Goal: Task Accomplishment & Management: Complete application form

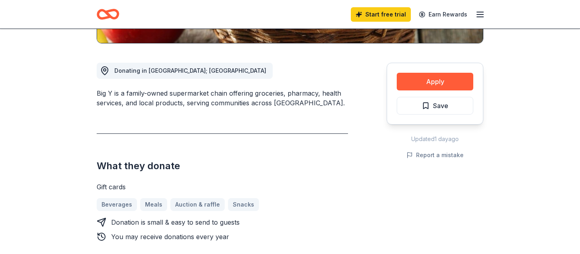
scroll to position [193, 0]
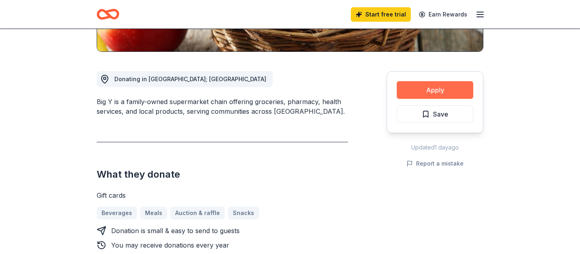
click at [423, 91] on button "Apply" at bounding box center [435, 90] width 76 height 18
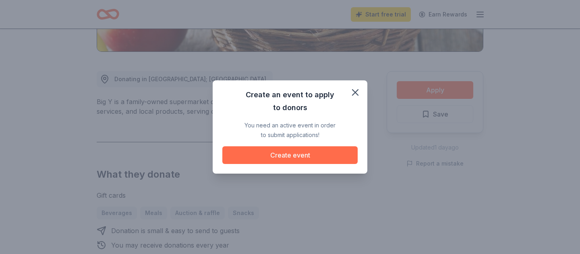
click at [285, 156] on button "Create event" at bounding box center [289, 156] width 135 height 18
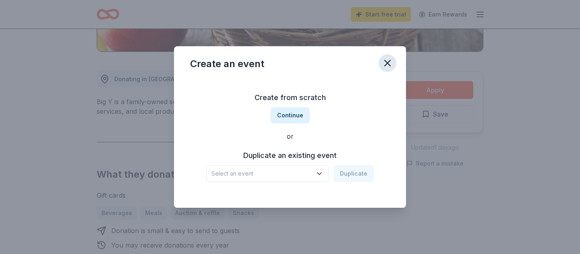
click at [390, 58] on icon "button" at bounding box center [387, 63] width 11 height 11
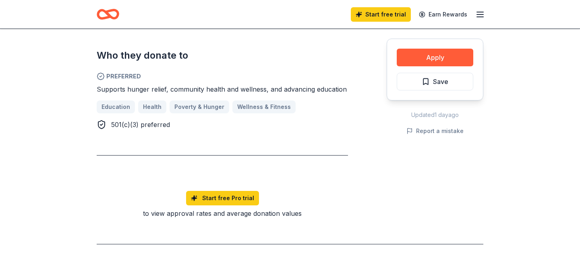
scroll to position [449, 0]
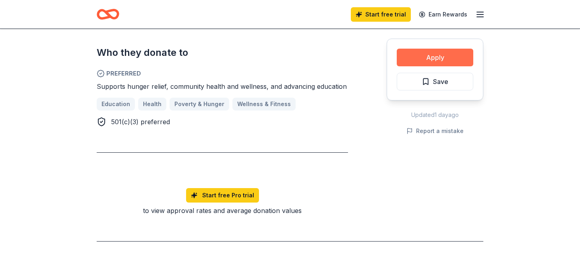
click at [434, 56] on button "Apply" at bounding box center [435, 58] width 76 height 18
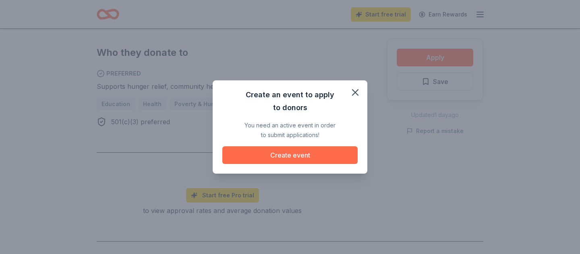
click at [316, 157] on button "Create event" at bounding box center [289, 156] width 135 height 18
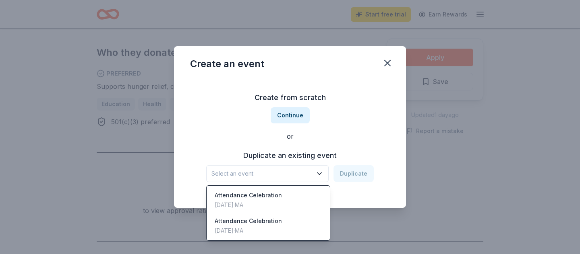
click at [319, 174] on icon "button" at bounding box center [319, 174] width 4 height 2
click at [293, 114] on div "Create from scratch Continue or Duplicate an existing event Select an event Dup…" at bounding box center [290, 137] width 200 height 117
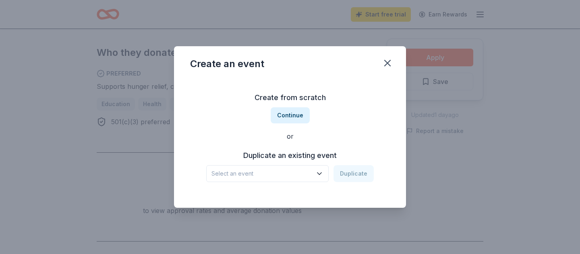
click at [293, 114] on button "Continue" at bounding box center [290, 115] width 39 height 16
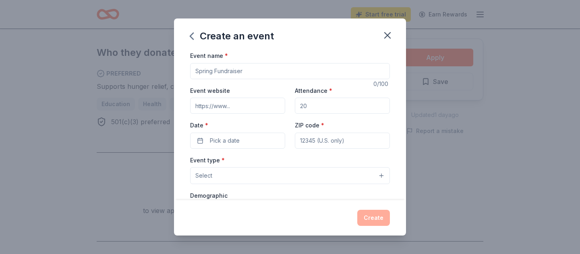
click at [227, 71] on input "Event name *" at bounding box center [290, 71] width 200 height 16
click at [252, 71] on input "Breakfast Incentives/Food Pantry" at bounding box center [290, 71] width 200 height 16
click at [249, 72] on input "School Food Pantry" at bounding box center [290, 71] width 200 height 16
type input "School Food Pantry/Breakfast incentives"
click at [260, 127] on label "Date *" at bounding box center [237, 126] width 95 height 8
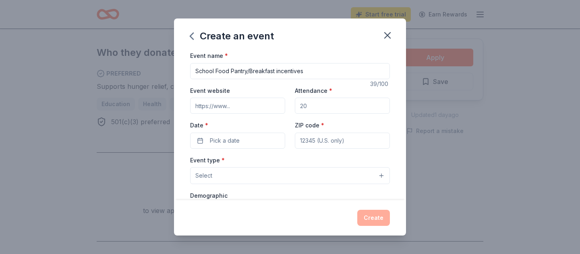
click at [260, 133] on button "Pick a date" at bounding box center [237, 141] width 95 height 16
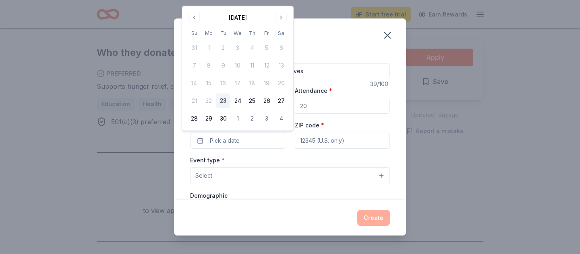
click at [292, 153] on div "Event name * School Food Pantry/Breakfast incentives 39 /100 Event website Atte…" at bounding box center [290, 237] width 200 height 372
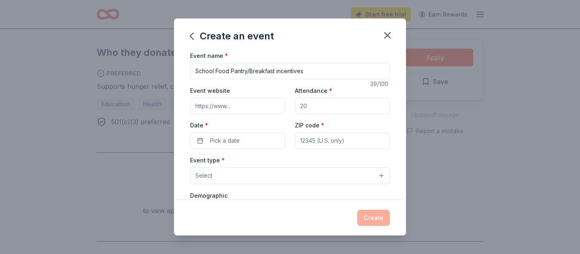
click at [229, 106] on input "Event website" at bounding box center [237, 106] width 95 height 16
type input "[URL][DOMAIN_NAME][PERSON_NAME]"
click at [256, 108] on input "[URL][DOMAIN_NAME][PERSON_NAME]" at bounding box center [237, 106] width 95 height 16
click at [315, 105] on input "Attendance *" at bounding box center [342, 106] width 95 height 16
type input "60"
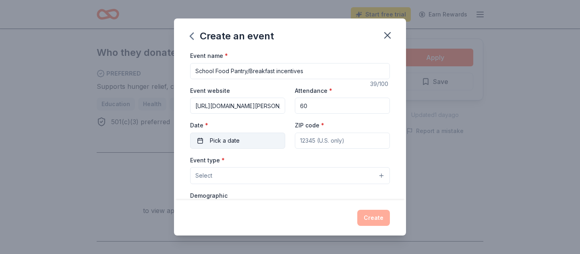
click at [234, 143] on span "Pick a date" at bounding box center [225, 141] width 30 height 10
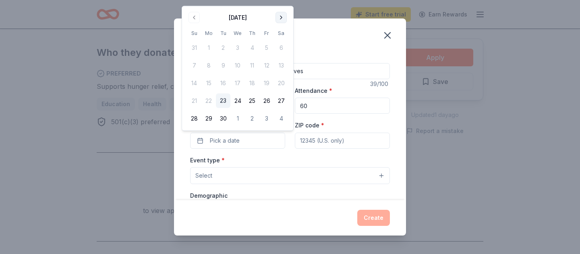
click at [283, 18] on button "Go to next month" at bounding box center [280, 17] width 11 height 11
click at [253, 50] on button "2" at bounding box center [252, 48] width 14 height 14
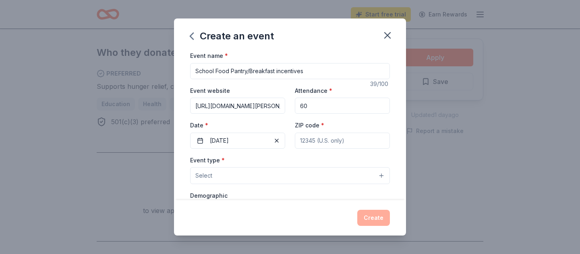
click at [262, 160] on div "Event type * Select" at bounding box center [290, 169] width 200 height 29
click at [331, 140] on input "ZIP code *" at bounding box center [342, 141] width 95 height 16
type input "02116"
type input "[STREET_ADDRESS][PERSON_NAME]"
click at [213, 176] on button "Select" at bounding box center [290, 175] width 200 height 17
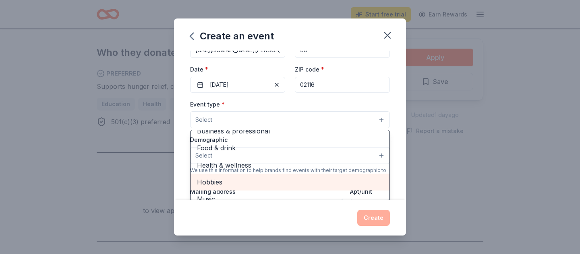
scroll to position [56, 0]
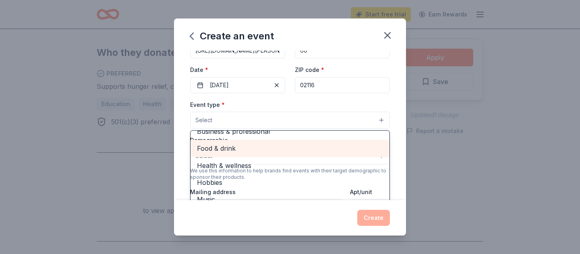
click at [254, 152] on span "Food & drink" at bounding box center [290, 148] width 186 height 10
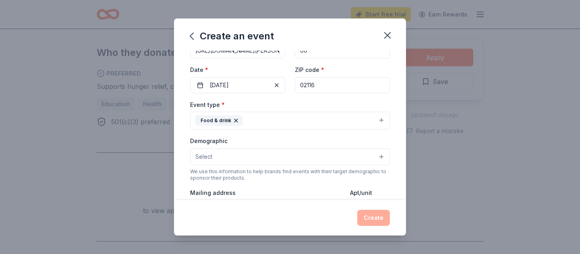
click at [304, 122] on button "Food & drink" at bounding box center [290, 121] width 200 height 18
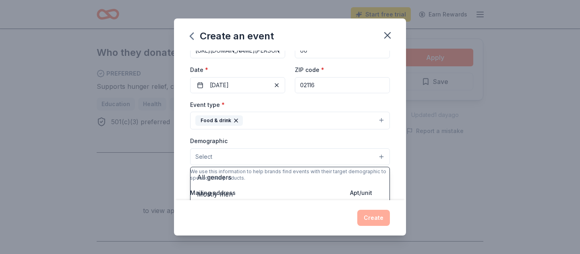
click at [257, 160] on button "Select" at bounding box center [290, 157] width 200 height 17
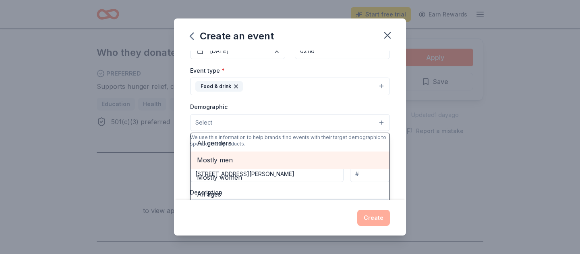
scroll to position [93, 0]
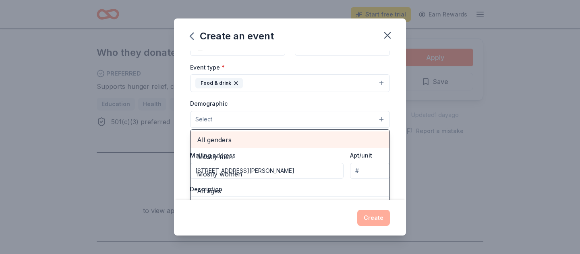
click at [227, 139] on span "All genders" at bounding box center [290, 140] width 186 height 10
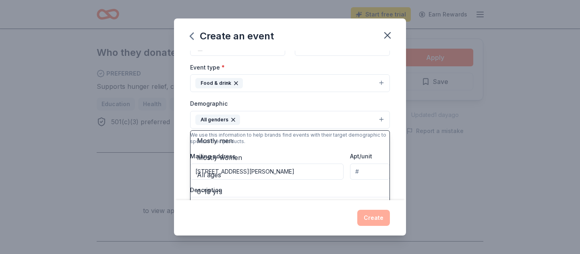
click at [399, 131] on div "Event name * School Food Pantry/Breakfast incentives 39 /100 Event website [URL…" at bounding box center [290, 126] width 232 height 150
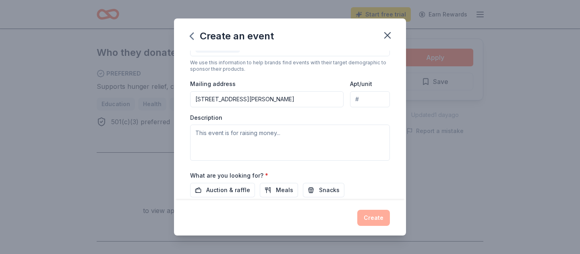
scroll to position [168, 0]
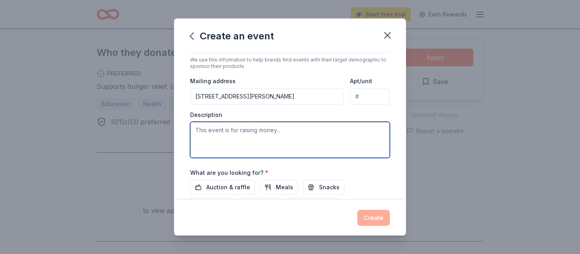
click at [248, 140] on textarea at bounding box center [290, 140] width 200 height 36
type textarea "W"
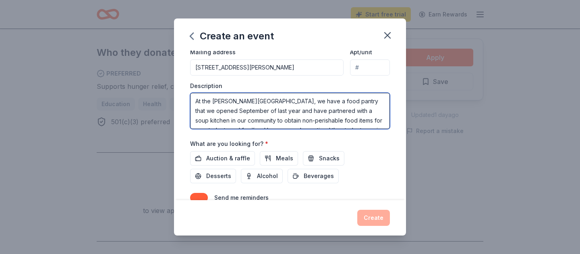
scroll to position [191, 0]
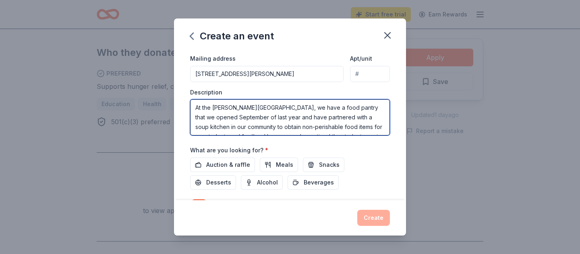
drag, startPoint x: 282, startPoint y: 87, endPoint x: 219, endPoint y: 54, distance: 70.9
click at [219, 54] on div "Event type * Food & drink Demographic All genders We use this information to he…" at bounding box center [290, 50] width 200 height 171
paste textarea ". [GEOGRAPHIC_DATA], we launched a food pantry in September of last year and pa…"
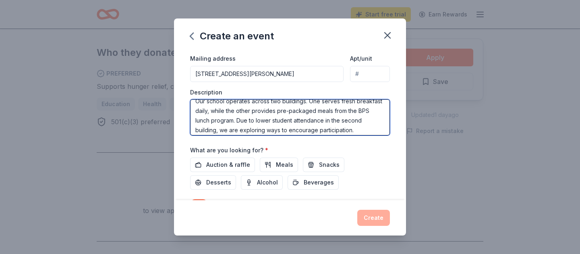
scroll to position [76, 0]
click at [225, 120] on textarea "At the [PERSON_NAME][GEOGRAPHIC_DATA], we launched a food pantry in September o…" at bounding box center [290, 117] width 200 height 36
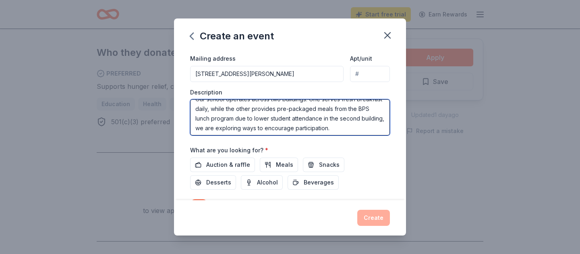
click at [368, 121] on textarea "At the [PERSON_NAME][GEOGRAPHIC_DATA], we launched a food pantry in September o…" at bounding box center [290, 117] width 200 height 36
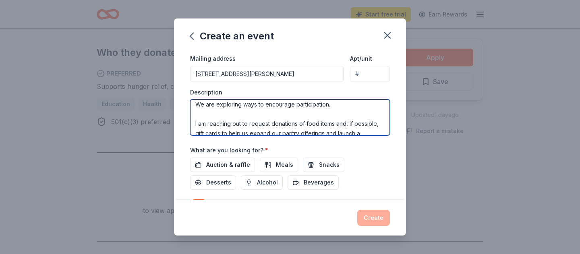
scroll to position [101, 0]
click at [285, 106] on textarea "At the [PERSON_NAME][GEOGRAPHIC_DATA], we launched a food pantry in September o…" at bounding box center [290, 117] width 200 height 36
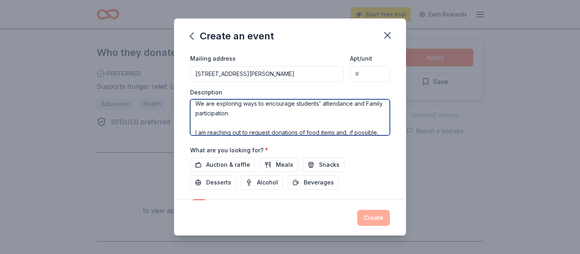
click at [228, 115] on textarea "At the [PERSON_NAME][GEOGRAPHIC_DATA], we launched a food pantry in September o…" at bounding box center [290, 117] width 200 height 36
click at [356, 103] on textarea "At the [PERSON_NAME][GEOGRAPHIC_DATA], we launched a food pantry in September o…" at bounding box center [290, 117] width 200 height 36
click at [284, 105] on textarea "At the [PERSON_NAME][GEOGRAPHIC_DATA], we launched a food pantry in September o…" at bounding box center [290, 117] width 200 height 36
click at [319, 116] on textarea "At the [PERSON_NAME][GEOGRAPHIC_DATA], we launched a food pantry in September o…" at bounding box center [290, 117] width 200 height 36
click at [314, 105] on textarea "At the [PERSON_NAME][GEOGRAPHIC_DATA], we launched a food pantry in September o…" at bounding box center [290, 117] width 200 height 36
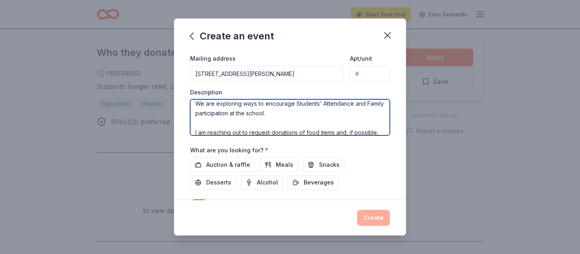
click at [327, 113] on textarea "At the [PERSON_NAME][GEOGRAPHIC_DATA], we launched a food pantry in September o…" at bounding box center [290, 117] width 200 height 36
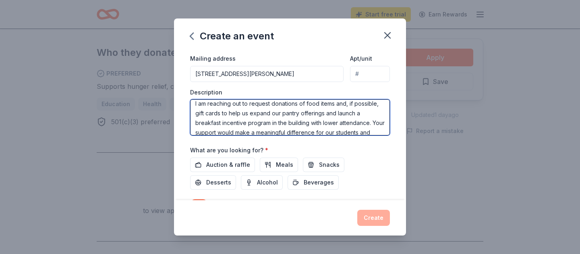
scroll to position [110, 0]
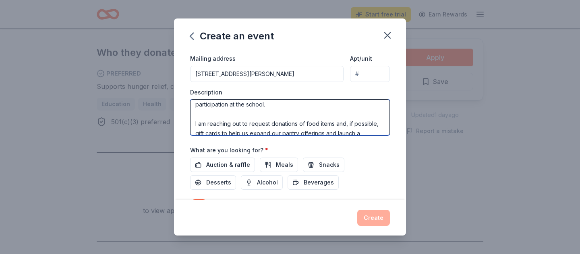
click at [198, 117] on textarea "At the [PERSON_NAME][GEOGRAPHIC_DATA], we launched a food pantry in September o…" at bounding box center [290, 117] width 200 height 36
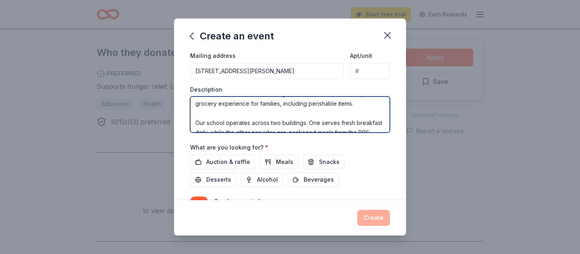
scroll to position [47, 0]
click at [204, 119] on textarea "At the [PERSON_NAME][GEOGRAPHIC_DATA], we launched a food pantry in September o…" at bounding box center [290, 115] width 200 height 36
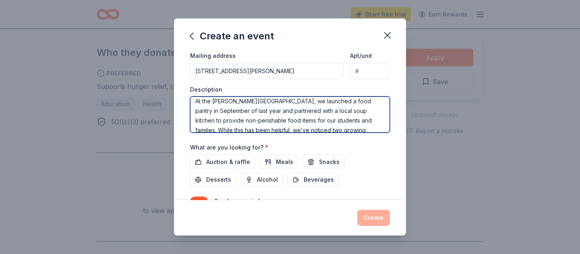
scroll to position [0, 0]
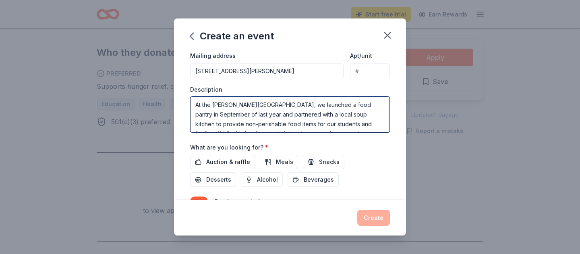
type textarea "At the [PERSON_NAME][GEOGRAPHIC_DATA], we launched a food pantry in September o…"
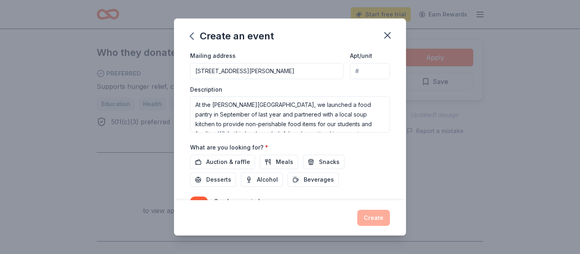
click at [266, 69] on input "[STREET_ADDRESS][PERSON_NAME]" at bounding box center [266, 71] width 153 height 16
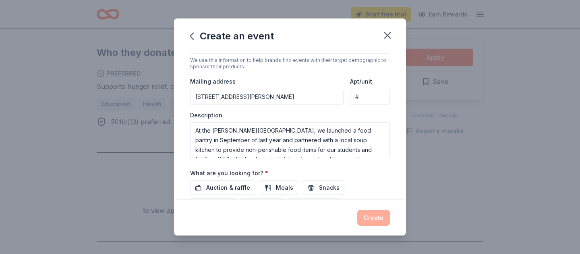
scroll to position [166, 0]
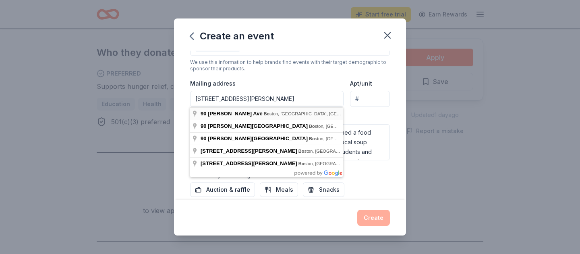
type input "[STREET_ADDRESS][PERSON_NAME]"
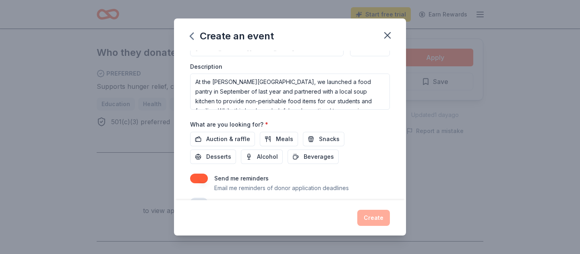
scroll to position [237, 0]
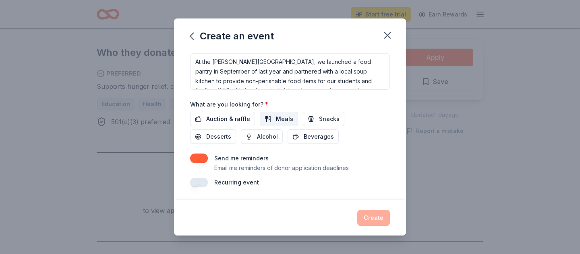
click at [280, 122] on span "Meals" at bounding box center [284, 119] width 17 height 10
click at [319, 122] on span "Snacks" at bounding box center [329, 119] width 21 height 10
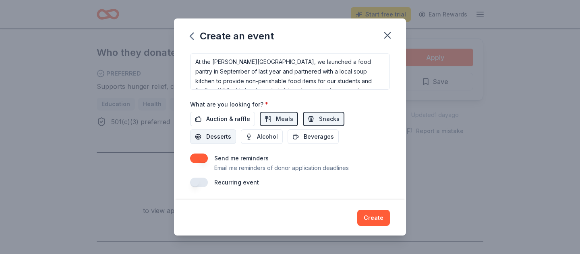
click at [236, 130] on button "Desserts" at bounding box center [213, 137] width 46 height 14
click at [304, 139] on span "Beverages" at bounding box center [319, 137] width 30 height 10
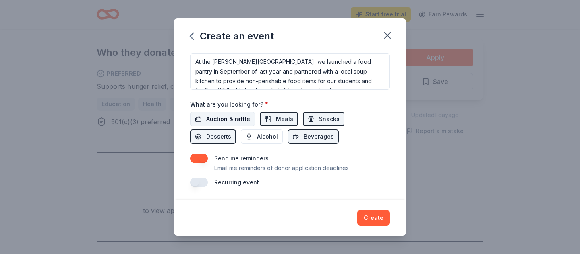
click at [229, 122] on span "Auction & raffle" at bounding box center [228, 119] width 44 height 10
click at [197, 182] on button "button" at bounding box center [199, 183] width 18 height 10
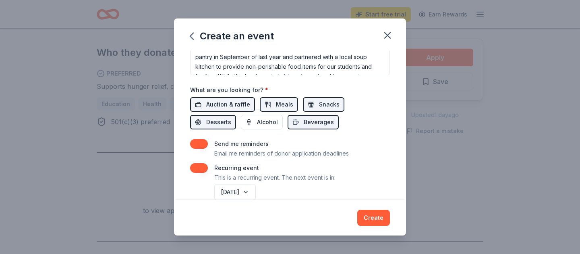
scroll to position [266, 0]
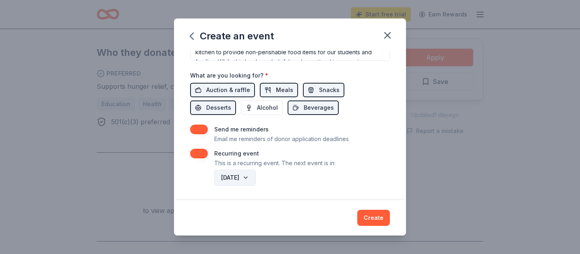
click at [256, 180] on button "[DATE]" at bounding box center [234, 178] width 41 height 16
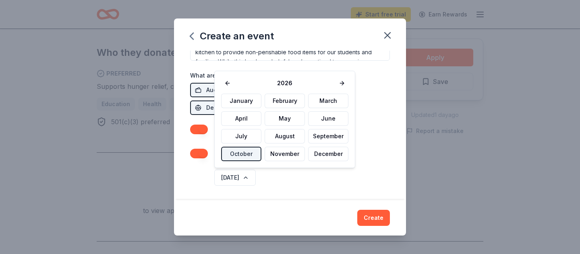
click at [300, 180] on div "[DATE]" at bounding box center [301, 177] width 177 height 19
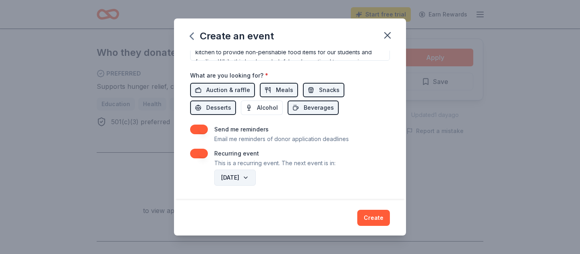
click at [256, 178] on button "[DATE]" at bounding box center [234, 178] width 41 height 16
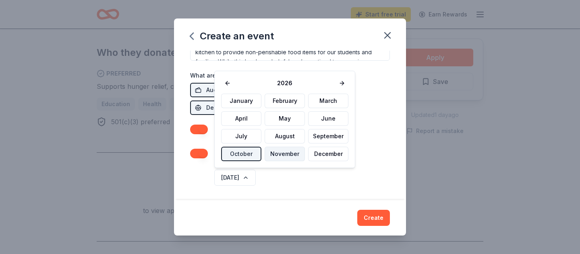
click at [283, 154] on button "November" at bounding box center [285, 154] width 40 height 14
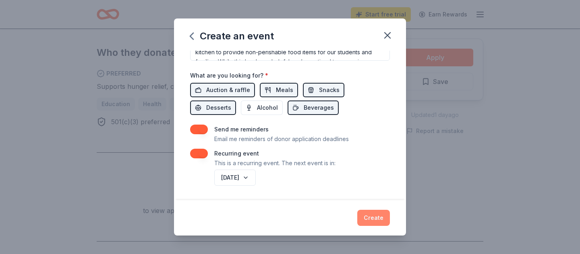
click at [377, 217] on button "Create" at bounding box center [373, 218] width 33 height 16
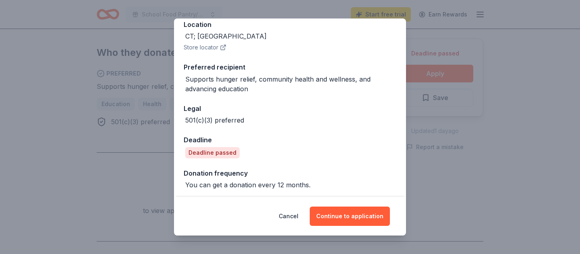
scroll to position [99, 0]
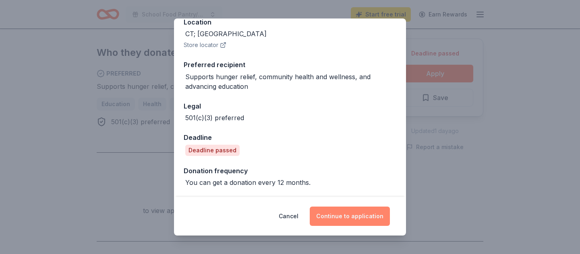
click at [345, 221] on button "Continue to application" at bounding box center [350, 216] width 80 height 19
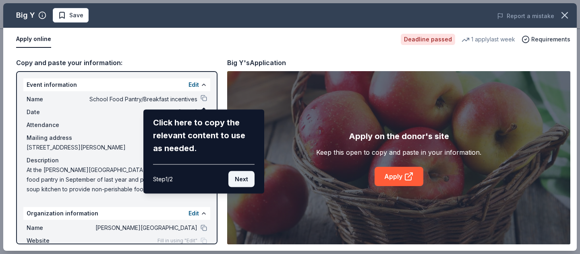
click at [241, 179] on button "Next" at bounding box center [241, 180] width 26 height 16
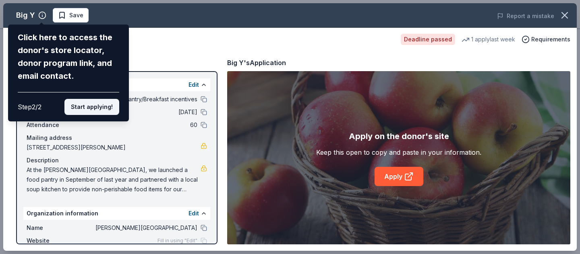
click at [82, 109] on button "Start applying!" at bounding box center [91, 107] width 55 height 16
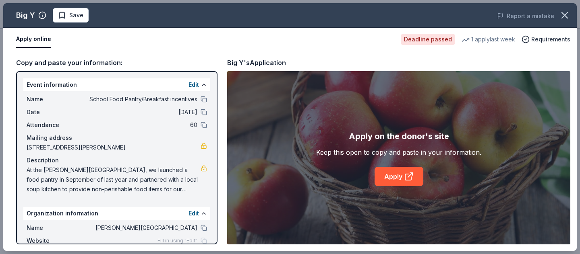
scroll to position [37, 0]
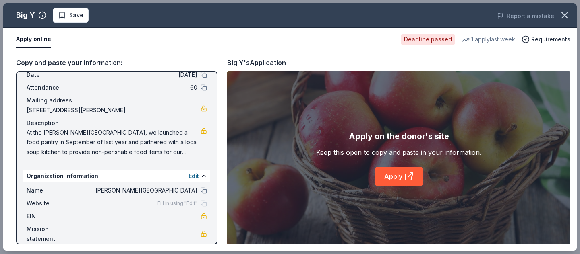
click at [203, 203] on div "Fill in using "Edit"" at bounding box center [182, 204] width 50 height 6
click at [204, 218] on link at bounding box center [204, 216] width 6 height 6
click at [567, 12] on icon "button" at bounding box center [565, 15] width 6 height 6
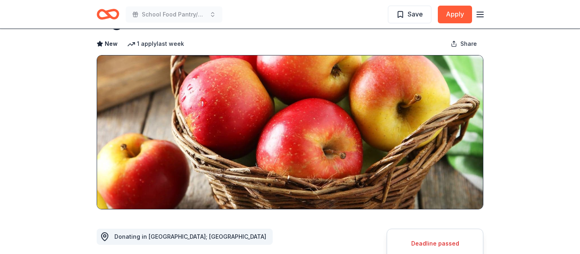
scroll to position [37, 0]
